Goal: Book appointment/travel/reservation

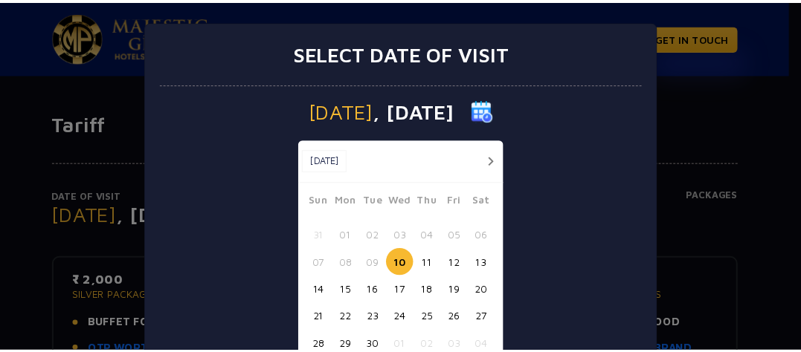
scroll to position [99, 0]
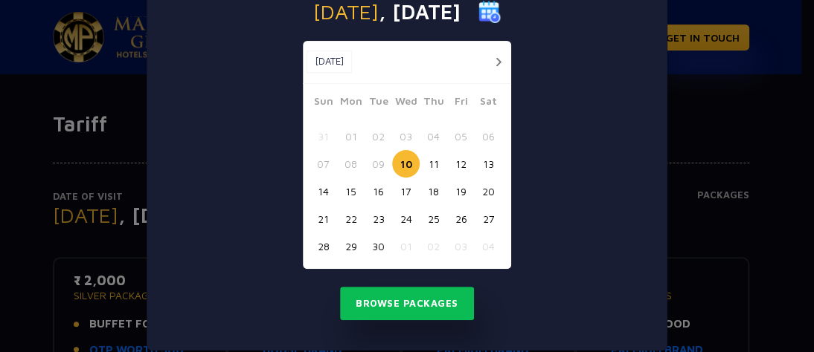
click at [493, 61] on button "button" at bounding box center [498, 62] width 19 height 19
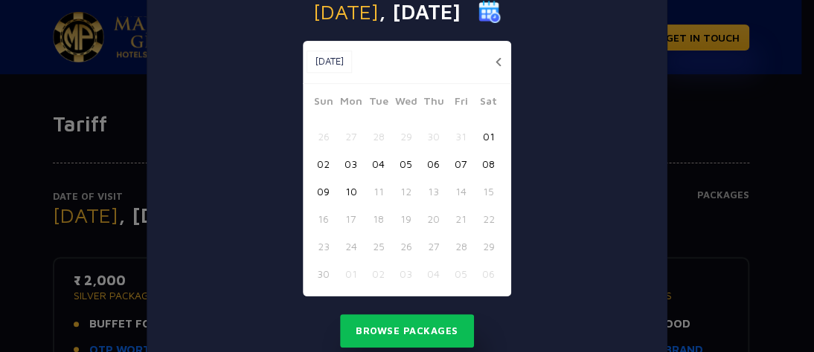
click at [341, 189] on button "10" at bounding box center [351, 192] width 28 height 28
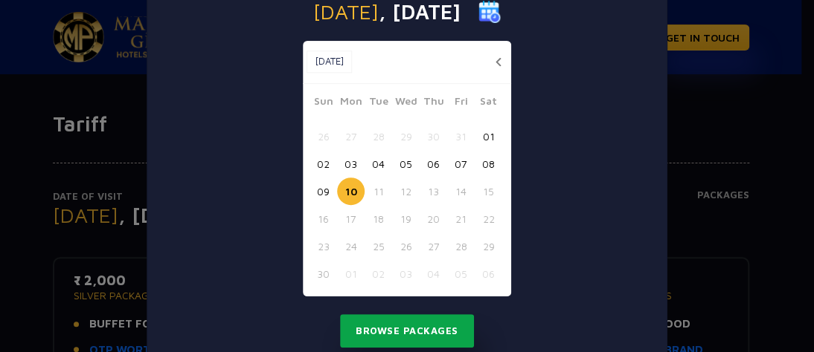
click at [419, 332] on button "Browse Packages" at bounding box center [407, 332] width 134 height 34
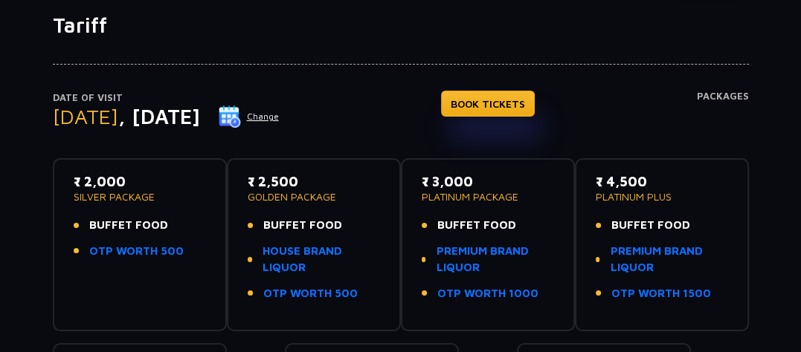
drag, startPoint x: 247, startPoint y: 182, endPoint x: 395, endPoint y: 187, distance: 148.1
click at [253, 181] on p "₹ 2,500" at bounding box center [314, 182] width 132 height 20
click at [307, 253] on link "HOUSE BRAND LIQUOR" at bounding box center [320, 259] width 117 height 33
click at [463, 261] on link "PREMIUM BRAND LIQUOR" at bounding box center [494, 259] width 117 height 33
drag, startPoint x: 223, startPoint y: 166, endPoint x: 324, endPoint y: 162, distance: 101.2
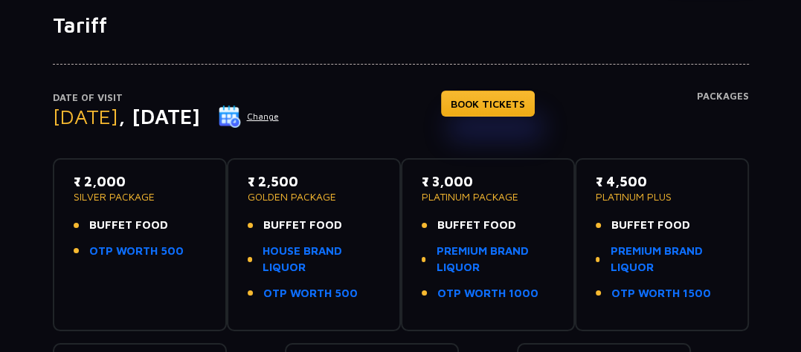
click at [301, 164] on div "₹ 2,000 SILVER PACKAGE BUFFET FOOD OTP WORTH 500 ₹ 2,500 GOLDEN PACKAGE BUFFET …" at bounding box center [401, 323] width 696 height 355
drag, startPoint x: 390, startPoint y: 165, endPoint x: 419, endPoint y: 296, distance: 134.2
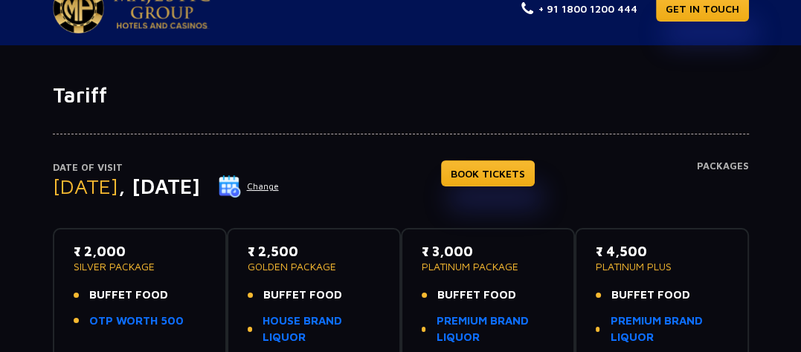
scroll to position [0, 0]
